Goal: Information Seeking & Learning: Learn about a topic

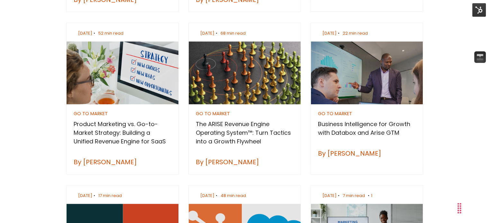
scroll to position [401, 0]
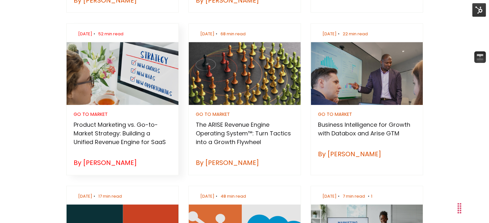
drag, startPoint x: 125, startPoint y: 128, endPoint x: 95, endPoint y: 72, distance: 63.9
click at [63, 90] on div "Jul 14, 2025 • 52 min read GO TO MARKET Product Marketing vs. Go-to-Market Stra…" at bounding box center [122, 99] width 122 height 152
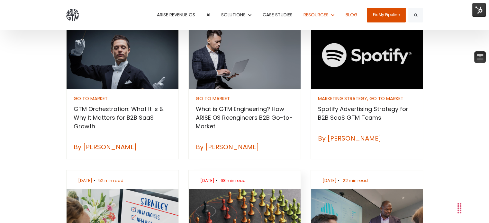
scroll to position [254, 0]
